Goal: Download file/media

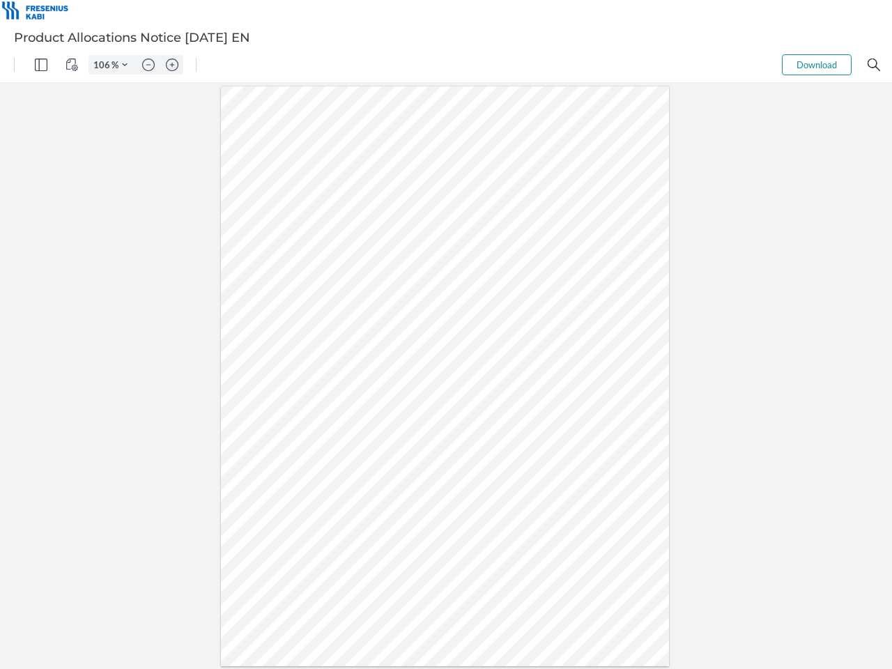
click at [41, 65] on img "Panel" at bounding box center [41, 65] width 13 height 13
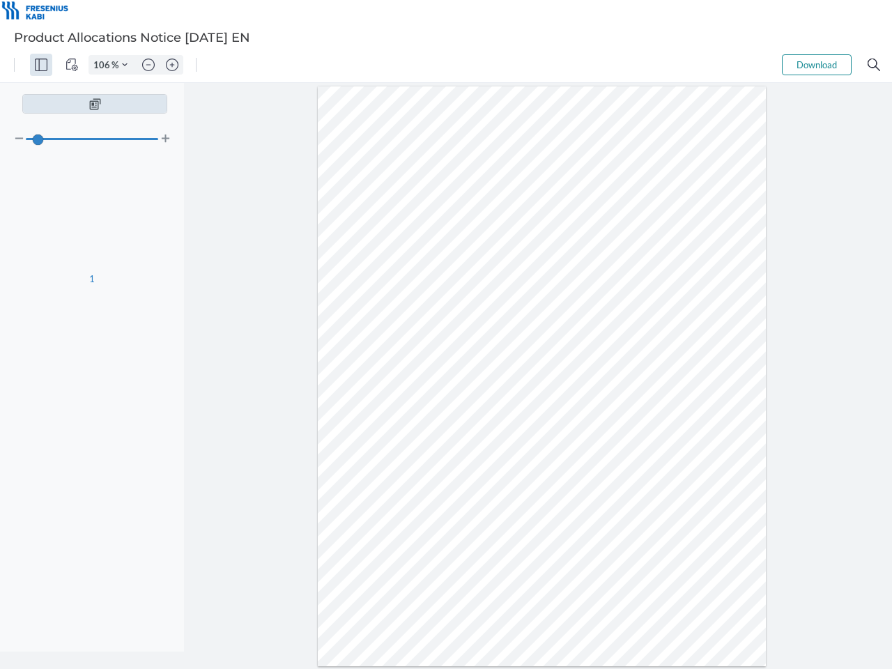
click at [72, 65] on img "View Controls" at bounding box center [72, 65] width 13 height 13
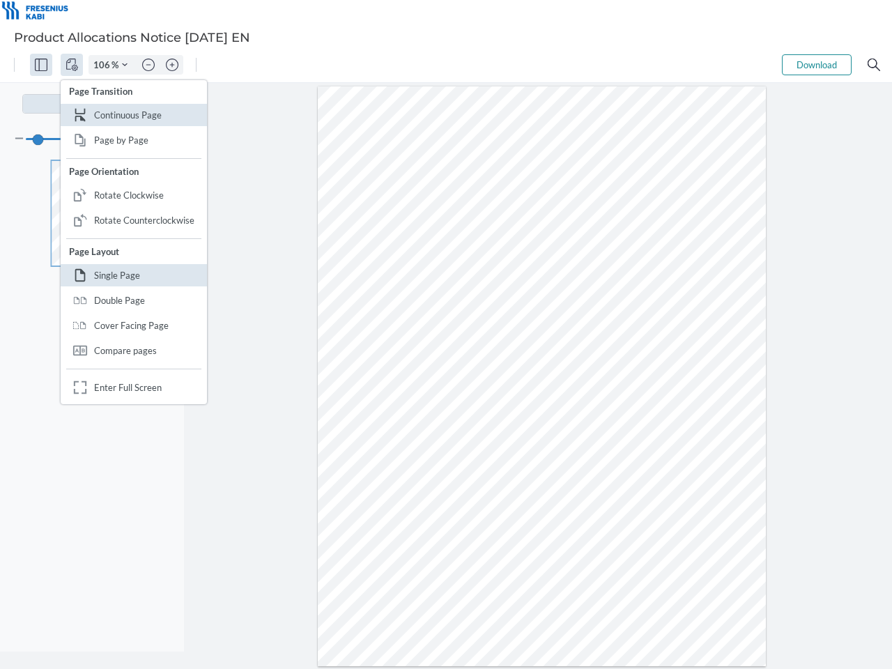
click at [104, 65] on input "106" at bounding box center [100, 65] width 22 height 13
click at [125, 65] on img "Zoom Controls" at bounding box center [125, 65] width 6 height 6
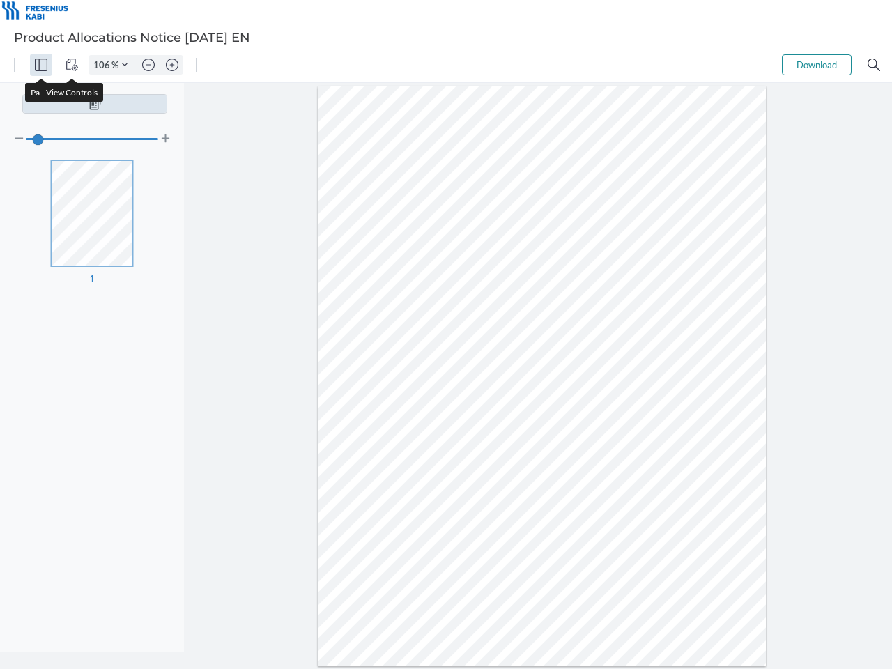
click at [148, 65] on img "Zoom out" at bounding box center [148, 65] width 13 height 13
click at [172, 65] on img "Zoom in" at bounding box center [172, 65] width 13 height 13
type input "106"
click at [817, 65] on button "Download" at bounding box center [817, 64] width 70 height 21
click at [874, 65] on img "Search" at bounding box center [874, 65] width 13 height 13
